Goal: Book appointment/travel/reservation

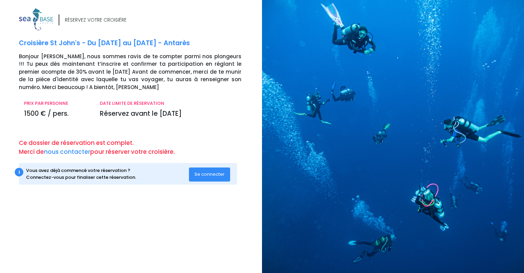
click at [211, 178] on button "Se connecter" at bounding box center [209, 175] width 41 height 14
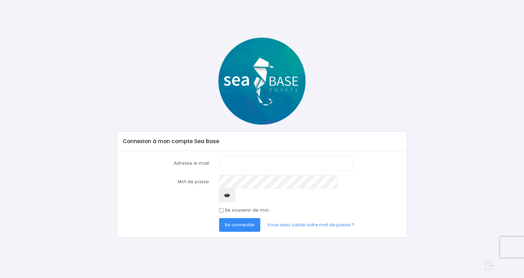
type input "saywell.christelle@gmail.com"
click at [221, 208] on input "Se souvenir de moi" at bounding box center [221, 210] width 4 height 4
checkbox input "true"
click at [227, 222] on span "Se connecter" at bounding box center [239, 225] width 30 height 7
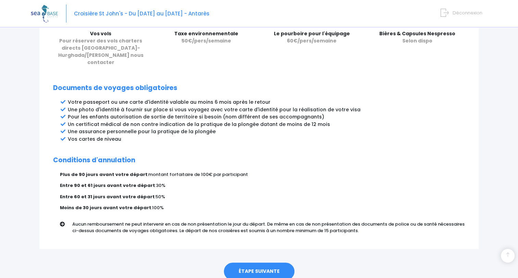
scroll to position [341, 0]
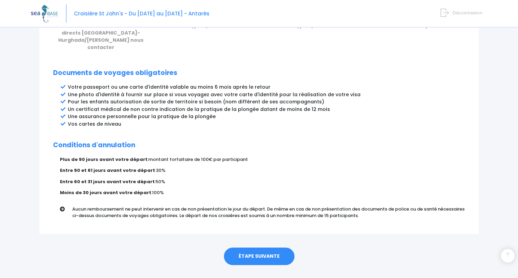
click at [255, 248] on link "ÉTAPE SUIVANTE" at bounding box center [259, 257] width 71 height 18
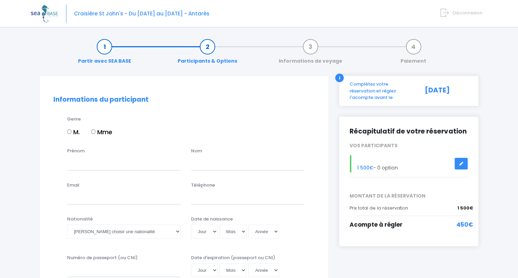
click at [94, 133] on input "Mme" at bounding box center [93, 132] width 4 height 4
radio input "true"
click at [97, 170] on input "Prénom" at bounding box center [124, 164] width 114 height 14
type input "CHRISTELLE"
type input "SAYWELL"
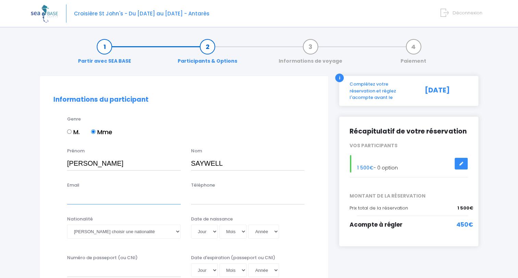
type input "[EMAIL_ADDRESS][DOMAIN_NAME]"
type input "0630664238"
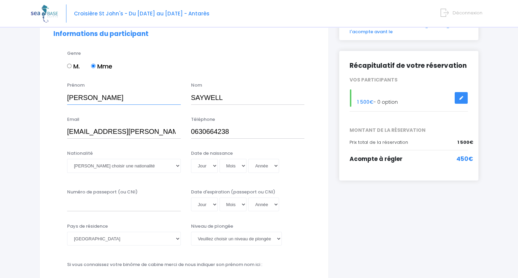
scroll to position [69, 0]
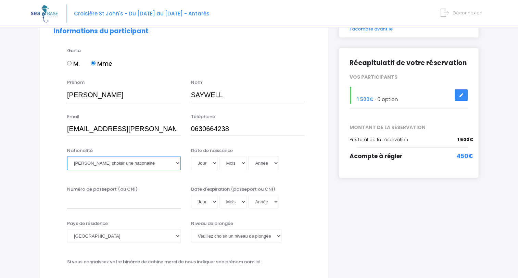
click at [115, 161] on select "Veuillez choisir une nationalité Afghane Albanaise Algerienne Allemande America…" at bounding box center [124, 163] width 114 height 14
select select "Française"
click at [67, 156] on select "Veuillez choisir une nationalité Afghane Albanaise Algerienne Allemande America…" at bounding box center [124, 163] width 114 height 14
click at [211, 165] on select "Jour 01 02 03 04 05 06 07 08 09 10 11 12 13 14 15 16 17 18 19 20 21 22 23 24 25…" at bounding box center [204, 163] width 27 height 14
select select "24"
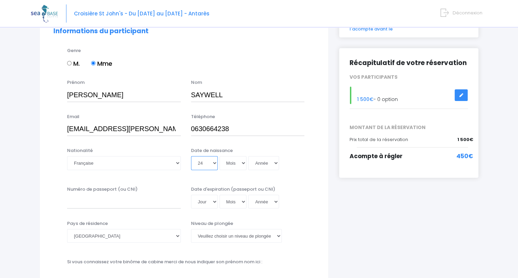
click at [206, 170] on select "Jour 01 02 03 04 05 06 07 08 09 10 11 12 13 14 15 16 17 18 19 20 21 22 23 24 25…" at bounding box center [204, 163] width 27 height 14
click at [226, 166] on select "Mois 01 02 03 04 05 06 07 08 09 10 11 12" at bounding box center [233, 163] width 27 height 14
select select "05"
click at [220, 156] on select "Mois 01 02 03 04 05 06 07 08 09 10 11 12" at bounding box center [233, 163] width 27 height 14
click at [261, 166] on select "Année 2045 2044 2043 2042 2041 2040 2039 2038 2037 2036 2035 2034 2033 2032 203…" at bounding box center [263, 163] width 31 height 14
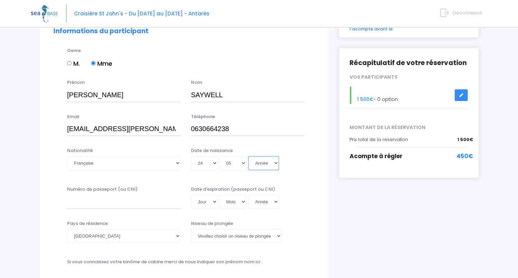
select select "1972"
click at [248, 156] on select "Année 2045 2044 2043 2042 2041 2040 2039 2038 2037 2036 2035 2034 2033 2032 203…" at bounding box center [263, 163] width 31 height 14
type input "1972-05-24"
click at [174, 202] on input "Numéro de passeport (ou CNI)" at bounding box center [124, 202] width 114 height 14
type input "22CE67279"
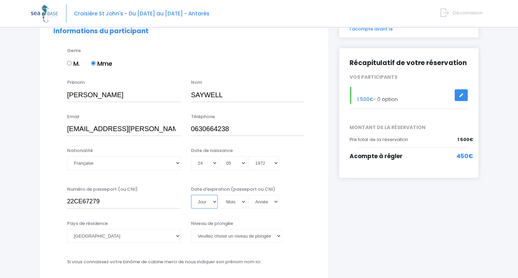
click at [202, 204] on select "Jour 01 02 03 04 05 06 07 08 09 10 11 12 13 14 15 16 17 18 19 20 21 22 23 24 25…" at bounding box center [204, 202] width 27 height 14
click at [191, 195] on select "Jour 01 02 03 04 05 06 07 08 09 10 11 12 13 14 15 16 17 18 19 20 21 22 23 24 25…" at bounding box center [204, 202] width 27 height 14
click at [215, 204] on select "Jour 01 02 03 04 05 06 07 08 09 10 11 12 13 14 15 16 17 18 19 20 21 22 23 24 25…" at bounding box center [204, 202] width 27 height 14
select select "25"
click at [191, 195] on select "Jour 01 02 03 04 05 06 07 08 09 10 11 12 13 14 15 16 17 18 19 20 21 22 23 24 25…" at bounding box center [204, 202] width 27 height 14
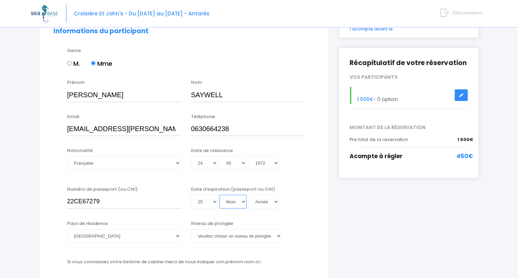
click at [229, 204] on select "Mois 01 02 03 04 05 06 07 08 09 10 11 12" at bounding box center [233, 202] width 27 height 14
select select "03"
click at [220, 195] on select "Mois 01 02 03 04 05 06 07 08 09 10 11 12" at bounding box center [233, 202] width 27 height 14
click at [259, 204] on select "Année 2045 2044 2043 2042 2041 2040 2039 2038 2037 2036 2035 2034 2033 2032 203…" at bounding box center [263, 202] width 31 height 14
select select "2032"
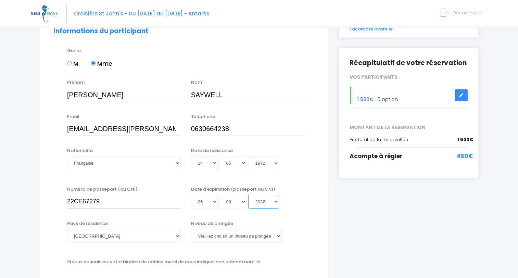
click at [248, 195] on select "Année 2045 2044 2043 2042 2041 2040 2039 2038 2037 2036 2035 2034 2033 2032 203…" at bounding box center [263, 202] width 31 height 14
type input "2032-03-25"
click at [227, 235] on select "Veuillez choisir un niveau de plongée Non plongeur Junior OW diver Adventure OW…" at bounding box center [236, 236] width 91 height 14
select select "PADI Deep diver"
click at [191, 229] on select "Veuillez choisir un niveau de plongée Non plongeur Junior OW diver Adventure OW…" at bounding box center [236, 236] width 91 height 14
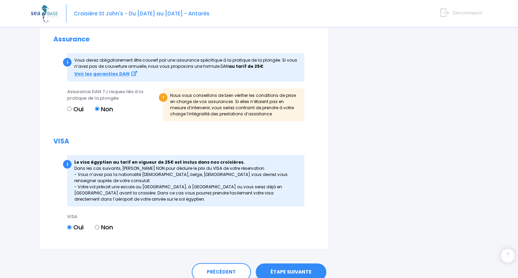
scroll to position [749, 0]
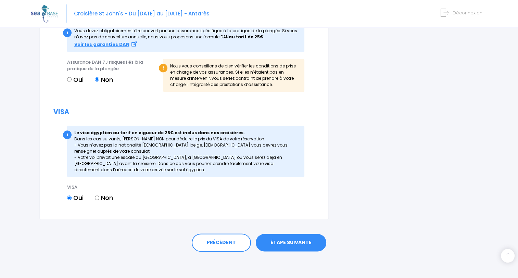
click at [306, 245] on link "ÉTAPE SUIVANTE" at bounding box center [291, 243] width 71 height 18
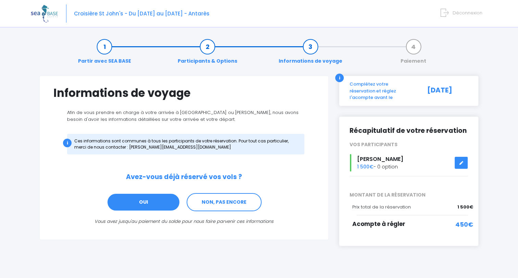
click at [155, 194] on link "OUI" at bounding box center [143, 202] width 73 height 19
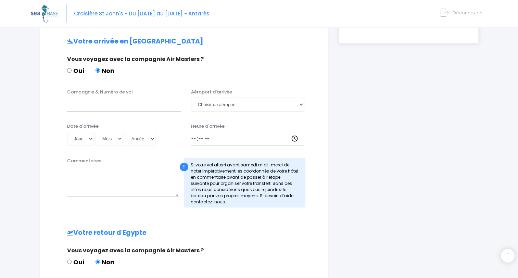
scroll to position [206, 0]
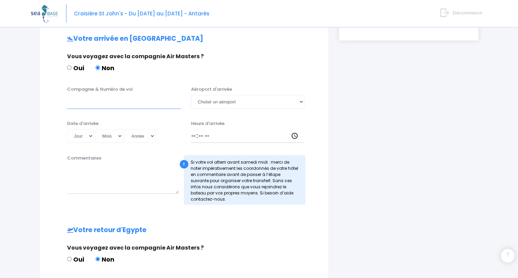
click at [84, 100] on input "Compagnie & Numéro de vol" at bounding box center [124, 102] width 114 height 14
type input "TRANSAVIA"
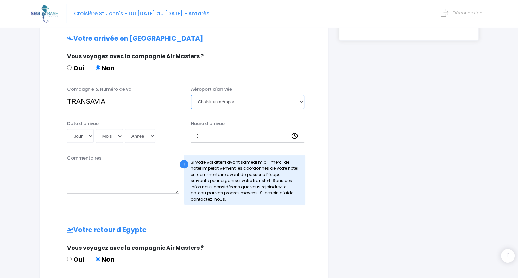
click at [221, 100] on select "Choisir un aéroport Hurghada Marsa Alam" at bounding box center [248, 102] width 114 height 14
select select "Hurghada"
click at [191, 95] on select "Choisir un aéroport Hurghada Marsa Alam" at bounding box center [248, 102] width 114 height 14
click at [80, 132] on select "Jour 01 02 03 04 05 06 07 08 09 10 11 12 13 14 15 16 17 18 19 20 21 22 23 24 25…" at bounding box center [80, 136] width 27 height 14
select select "06"
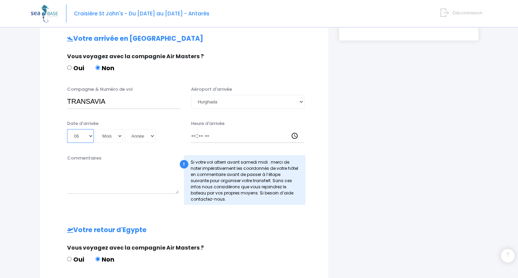
click at [67, 129] on select "Jour 01 02 03 04 05 06 07 08 09 10 11 12 13 14 15 16 17 18 19 20 21 22 23 24 25…" at bounding box center [80, 136] width 27 height 14
click at [108, 137] on select "Mois 01 02 03 04 05 06 07 08 09 10 11 12" at bounding box center [109, 136] width 27 height 14
select select "12"
click at [96, 129] on select "Mois 01 02 03 04 05 06 07 08 09 10 11 12" at bounding box center [109, 136] width 27 height 14
click at [146, 132] on select "Année 2045 2044 2043 2042 2041 2040 2039 2038 2037 2036 2035 2034 2033 2032 203…" at bounding box center [140, 136] width 31 height 14
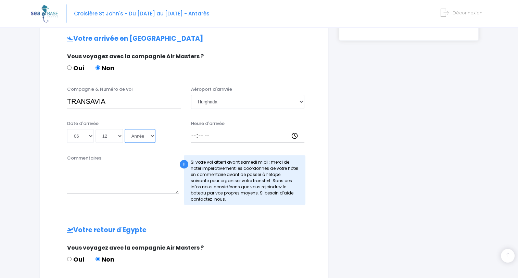
select select "2025"
click at [125, 129] on select "Année 2045 2044 2043 2042 2041 2040 2039 2038 2037 2036 2035 2034 2033 2032 203…" at bounding box center [140, 136] width 31 height 14
type input "2025-12-06"
click at [129, 96] on input "TRANSAVIA" at bounding box center [124, 102] width 114 height 14
type input "TRANSAVIA TO4340"
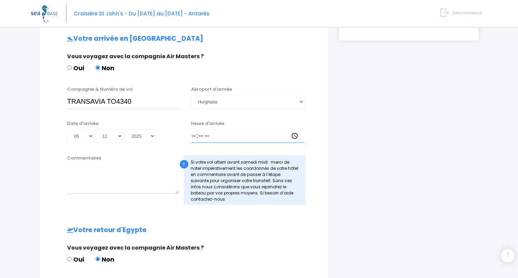
click at [210, 137] on input "Heure d'arrivée" at bounding box center [248, 136] width 114 height 14
type input "16:00"
click at [158, 185] on textarea "Commentaires" at bounding box center [123, 179] width 112 height 30
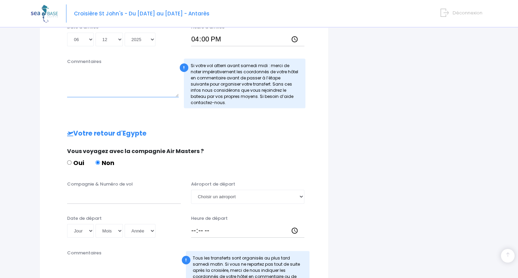
scroll to position [308, 0]
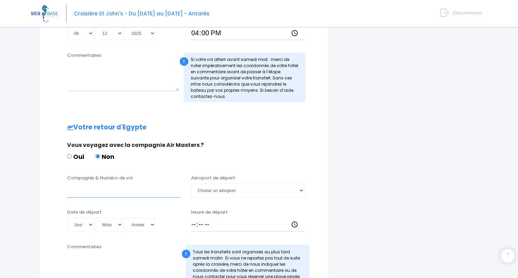
click at [84, 190] on input "Compagnie & Numéro de vol" at bounding box center [124, 191] width 114 height 14
type input "TRANSAVIA TO4341"
click at [212, 191] on select "Choisir un aéroport Hurghada Marsa Alam" at bounding box center [248, 191] width 114 height 14
select select "Hurghada"
click at [191, 184] on select "Choisir un aéroport Hurghada Marsa Alam" at bounding box center [248, 191] width 114 height 14
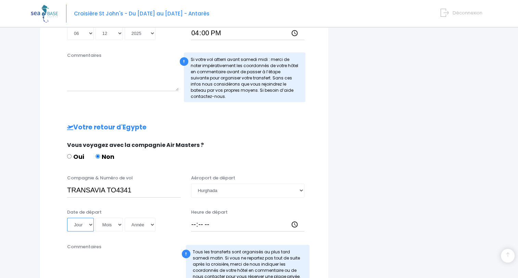
click at [84, 223] on select "Jour 01 02 03 04 05 06 07 08 09 10 11 12 13 14 15 16 17 18 19 20 21 22 23 24 25…" at bounding box center [80, 225] width 27 height 14
select select "13"
click at [67, 218] on select "Jour 01 02 03 04 05 06 07 08 09 10 11 12 13 14 15 16 17 18 19 20 21 22 23 24 25…" at bounding box center [80, 225] width 27 height 14
click at [112, 221] on select "Mois 01 02 03 04 05 06 07 08 09 10 11 12" at bounding box center [109, 225] width 27 height 14
select select "12"
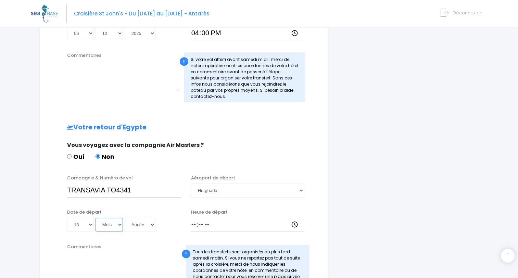
click at [96, 218] on select "Mois 01 02 03 04 05 06 07 08 09 10 11 12" at bounding box center [109, 225] width 27 height 14
click at [136, 225] on select "Année 2045 2044 2043 2042 2041 2040 2039 2038 2037 2036 2035 2034 2033 2032 203…" at bounding box center [140, 225] width 31 height 14
select select "2025"
click at [125, 218] on select "Année 2045 2044 2043 2042 2041 2040 2039 2038 2037 2036 2035 2034 2033 2032 203…" at bounding box center [140, 225] width 31 height 14
type input "2025-12-13"
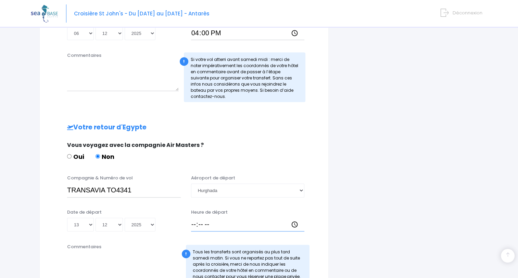
click at [206, 224] on input "Heure de départ" at bounding box center [248, 225] width 114 height 14
type input "17:00"
click at [163, 184] on input "TRANSAVIA TO4341" at bounding box center [124, 191] width 114 height 14
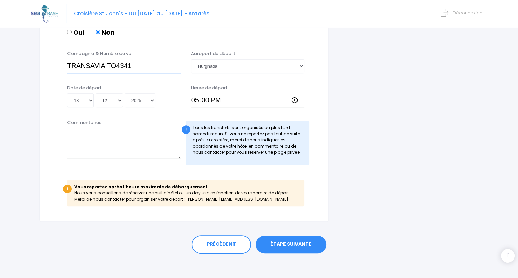
scroll to position [435, 0]
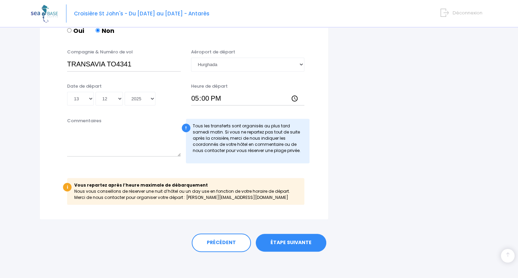
click at [296, 243] on link "ÉTAPE SUIVANTE" at bounding box center [291, 243] width 71 height 18
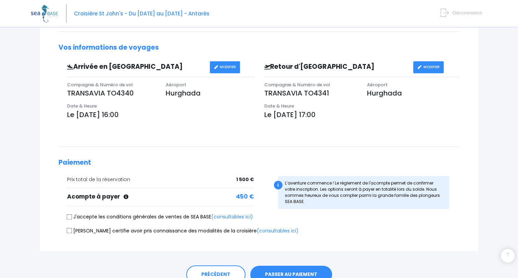
scroll to position [203, 0]
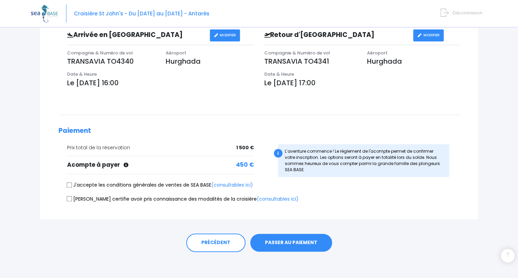
click at [71, 186] on input "J'accepte les conditions générales de ventes de SEA BASE (consultables ici)" at bounding box center [69, 184] width 5 height 5
checkbox input "true"
click at [257, 198] on link "(consultables ici)" at bounding box center [278, 199] width 42 height 7
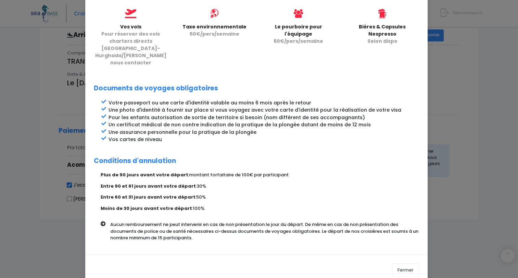
scroll to position [277, 0]
click at [401, 263] on button "Fermer" at bounding box center [405, 270] width 27 height 14
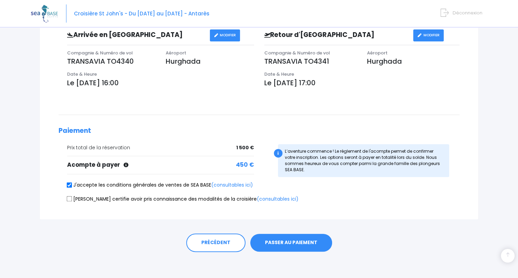
click at [68, 198] on input "Je certifie avoir pris connaissance des modalités de la croisière (consultables…" at bounding box center [69, 198] width 5 height 5
checkbox input "true"
click at [296, 241] on button "PASSER AU PAIEMENT" at bounding box center [292, 243] width 82 height 18
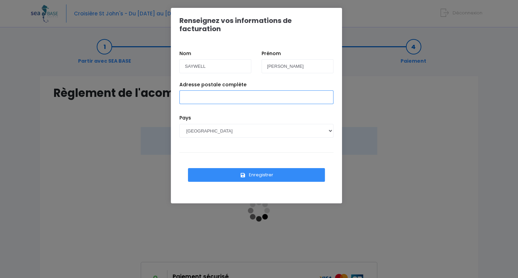
click at [227, 90] on input "Adresse postale complète" at bounding box center [257, 97] width 154 height 14
type input "[STREET_ADDRESS][PERSON_NAME]"
click at [242, 175] on icon "submit" at bounding box center [243, 175] width 6 height 0
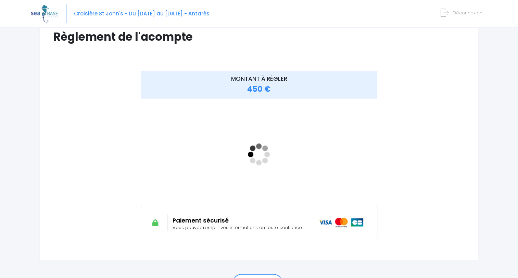
scroll to position [69, 0]
